Goal: Obtain resource: Download file/media

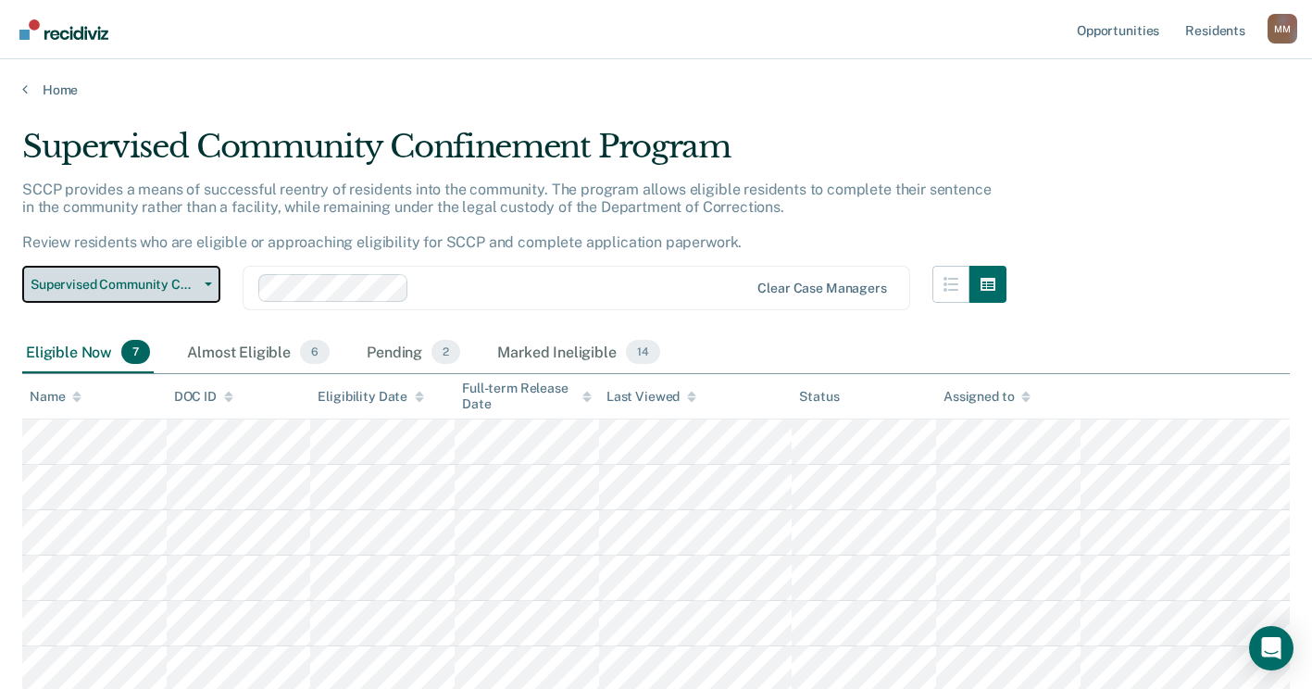
click at [207, 280] on button "Supervised Community Confinement Program" at bounding box center [121, 284] width 198 height 37
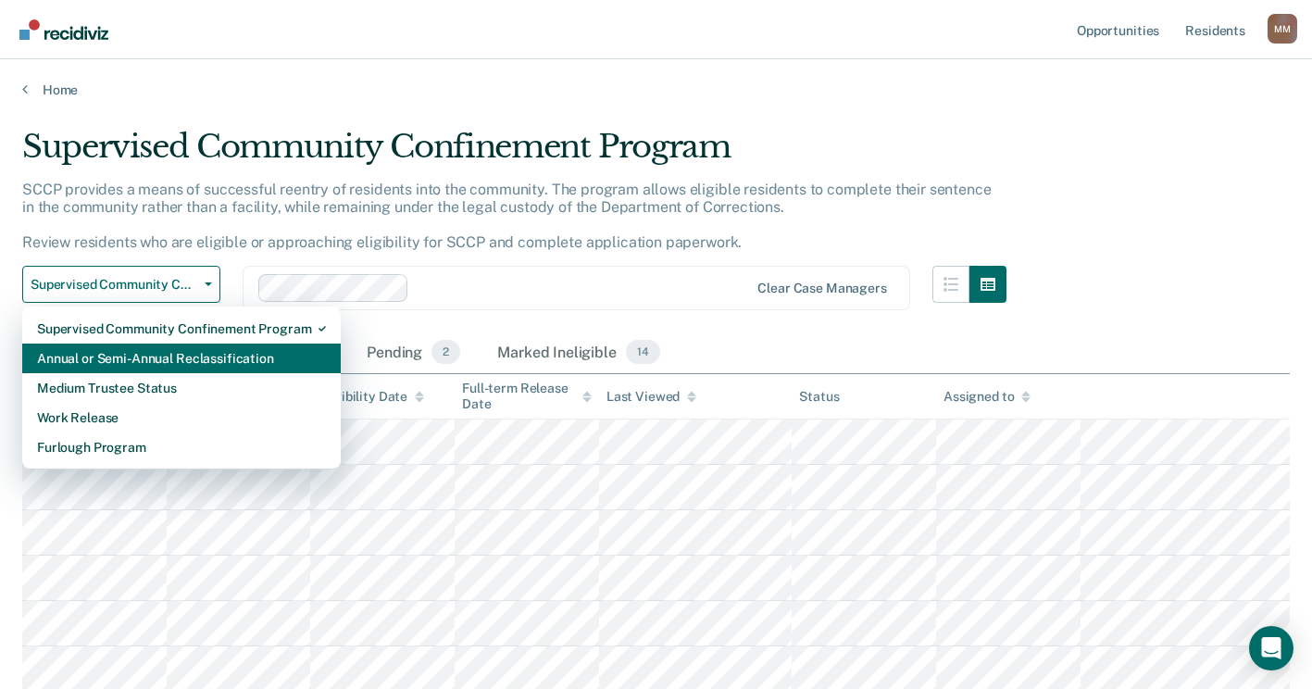
click at [194, 362] on div "Annual or Semi-Annual Reclassification" at bounding box center [181, 358] width 289 height 30
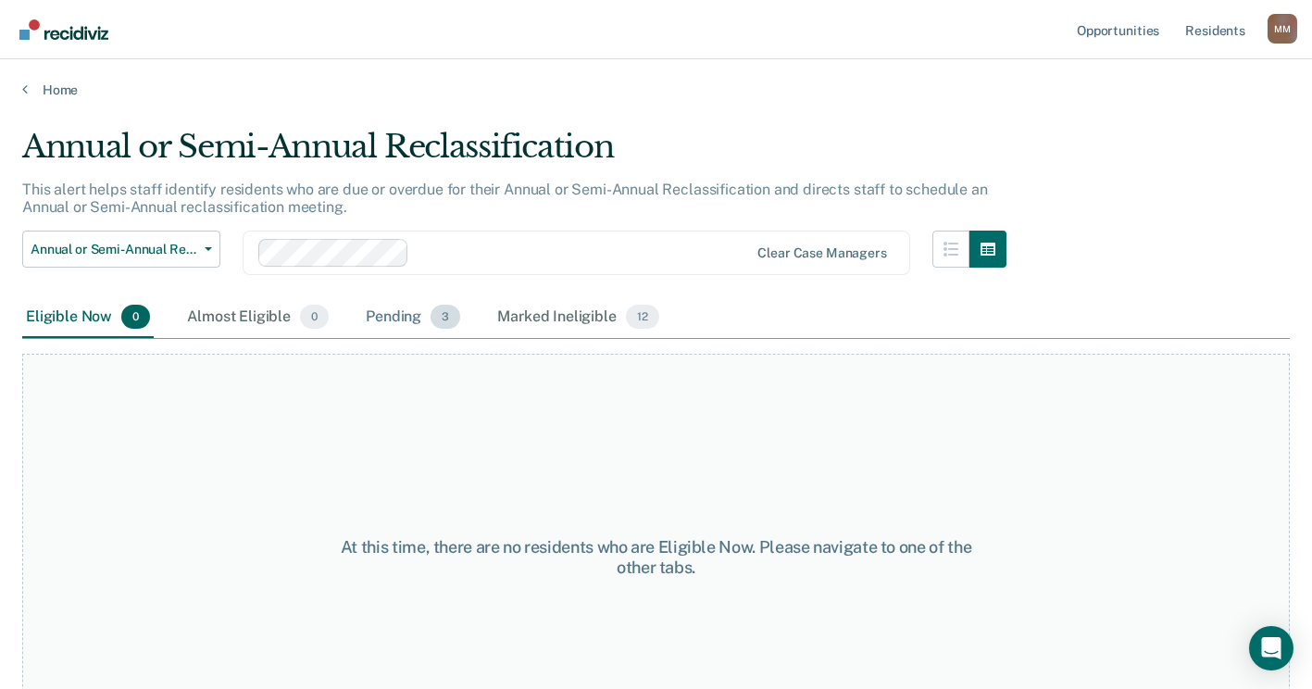
click at [408, 319] on div "Pending 3" at bounding box center [413, 317] width 102 height 41
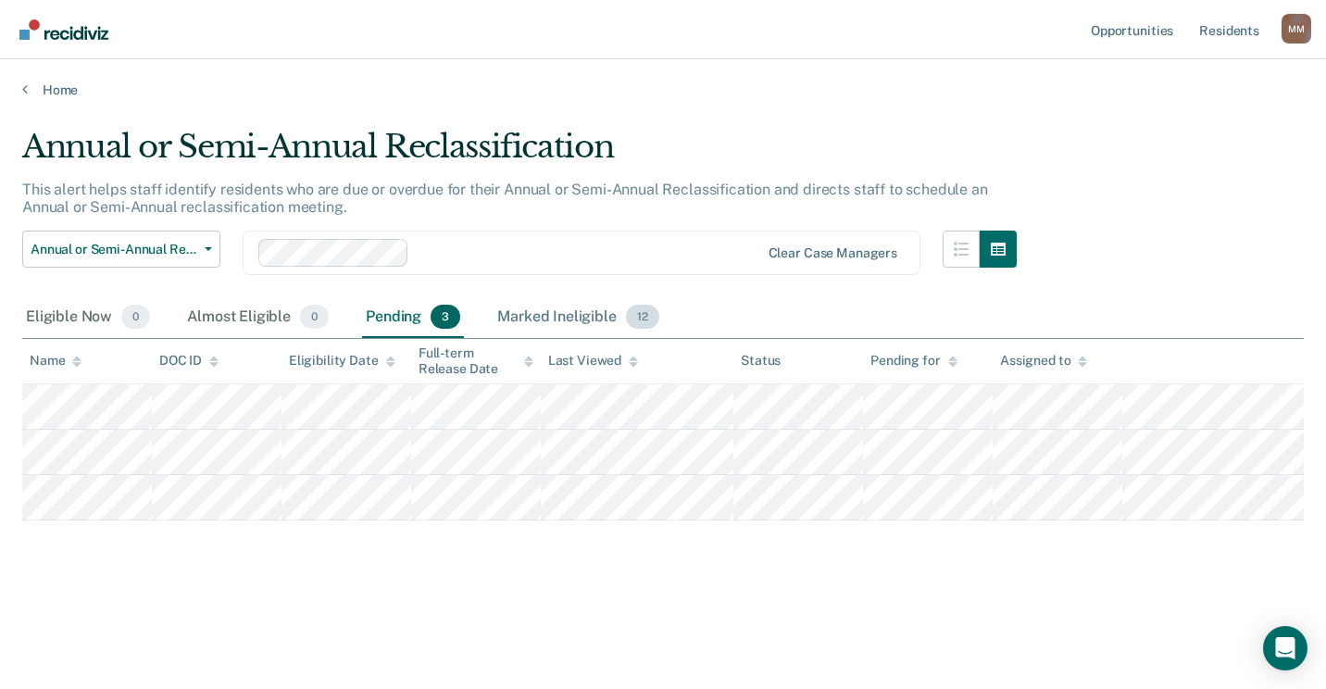
click at [529, 317] on div "Marked Ineligible 12" at bounding box center [577, 317] width 168 height 41
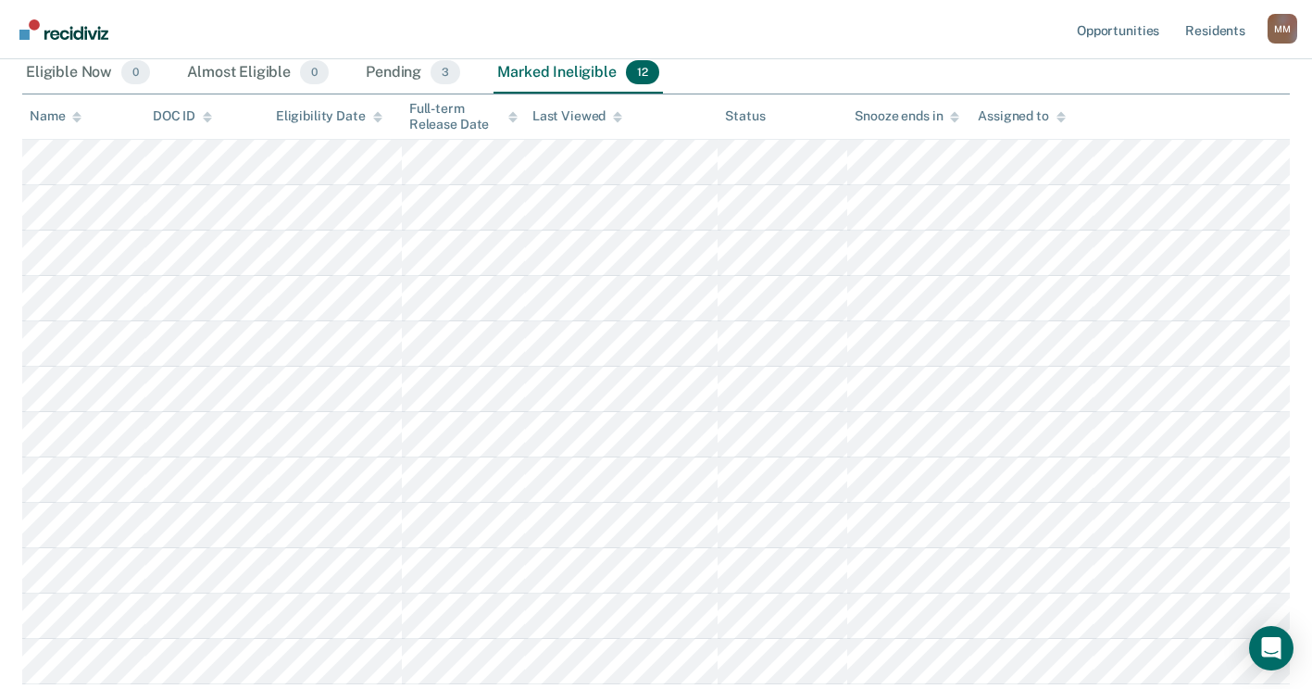
scroll to position [278, 0]
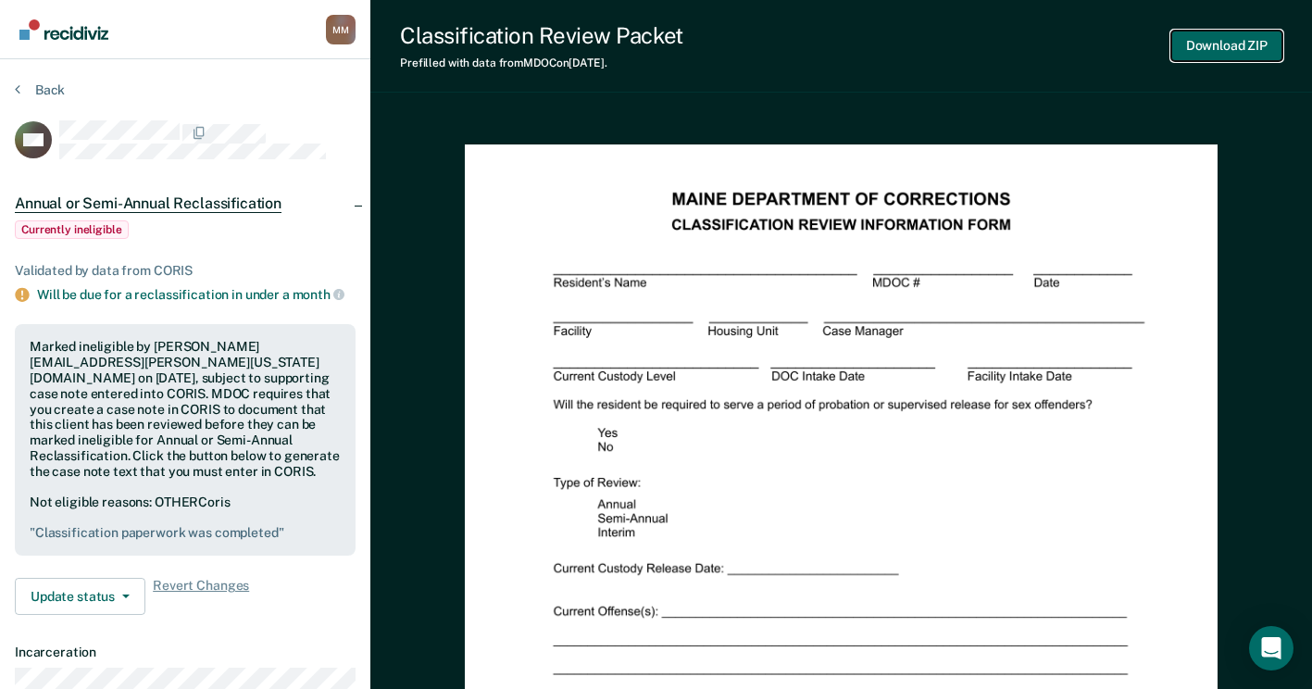
click at [1191, 55] on button "Download ZIP" at bounding box center [1226, 46] width 111 height 31
